Goal: Information Seeking & Learning: Check status

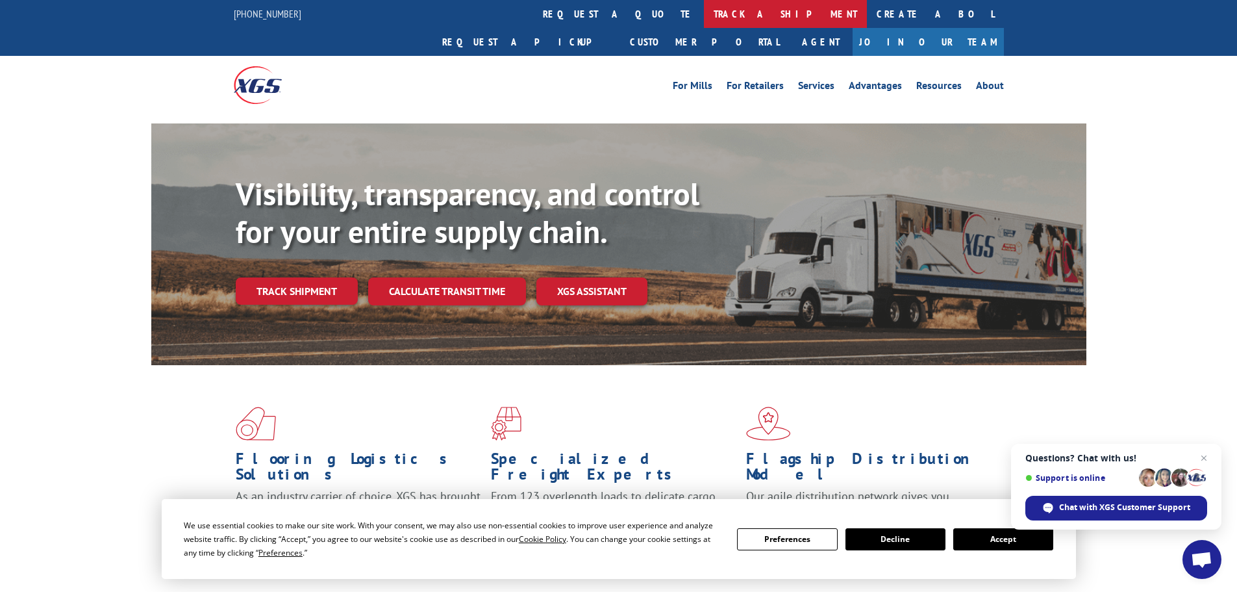
click at [704, 13] on link "track a shipment" at bounding box center [785, 14] width 163 height 28
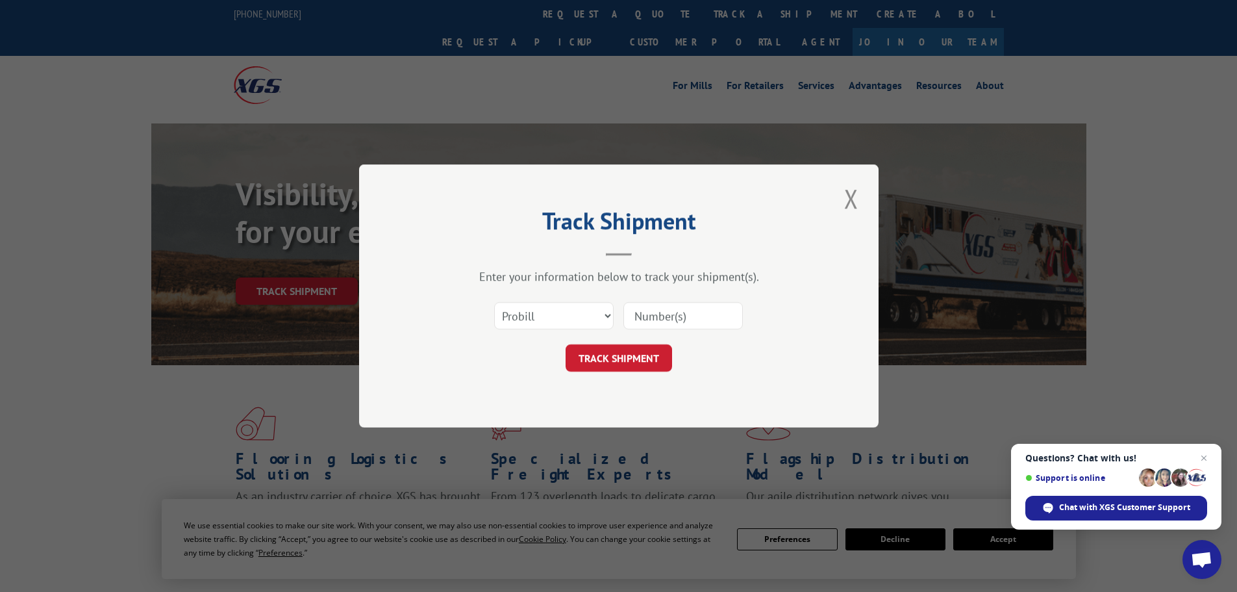
click at [658, 315] on input at bounding box center [683, 315] width 120 height 27
paste input "60503533"
type input "60503533"
click at [618, 353] on button "TRACK SHIPMENT" at bounding box center [619, 357] width 107 height 27
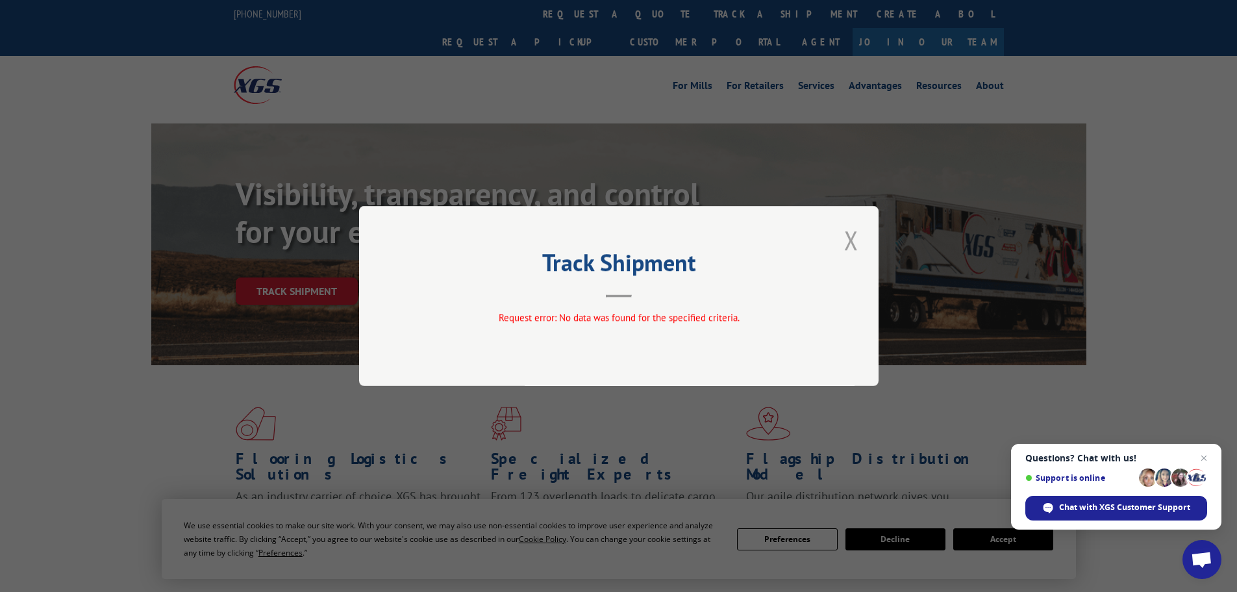
click at [856, 229] on button "Close modal" at bounding box center [851, 240] width 22 height 36
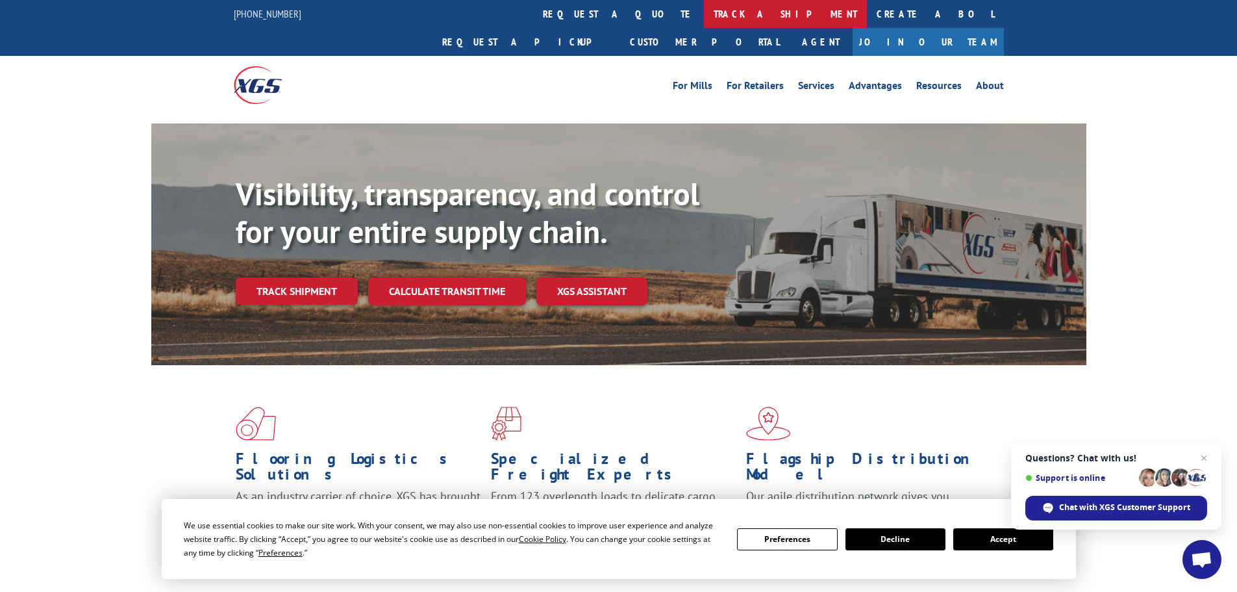
click at [704, 12] on link "track a shipment" at bounding box center [785, 14] width 163 height 28
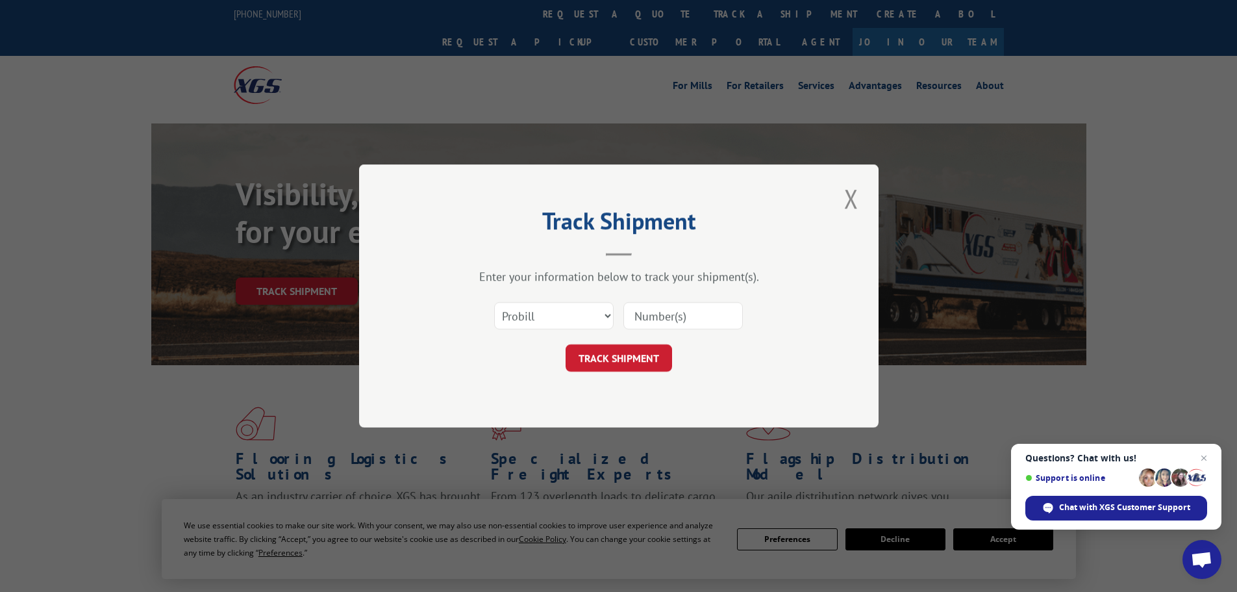
click at [644, 313] on input at bounding box center [683, 315] width 120 height 27
paste input "17458960"
type input "17458960"
click at [620, 349] on button "TRACK SHIPMENT" at bounding box center [619, 357] width 107 height 27
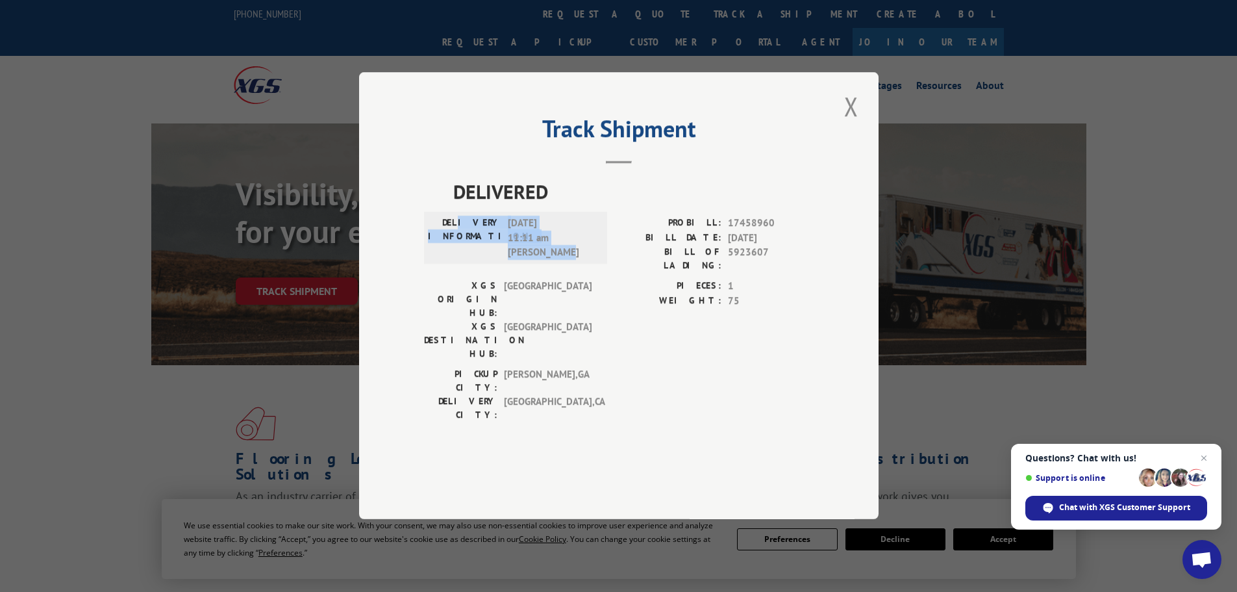
drag, startPoint x: 584, startPoint y: 286, endPoint x: 477, endPoint y: 250, distance: 113.0
click at [477, 250] on div "DELIVERY INFORMATION: [DATE] 11:11 am [PERSON_NAME]" at bounding box center [515, 238] width 183 height 52
click at [846, 124] on button "Close modal" at bounding box center [851, 106] width 22 height 36
